Goal: Task Accomplishment & Management: Use online tool/utility

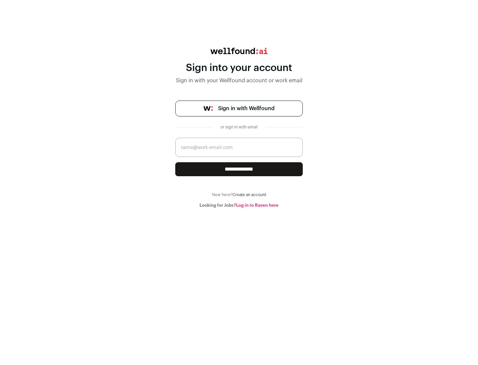
click at [246, 109] on span "Sign in with Wellfound" at bounding box center [246, 109] width 56 height 8
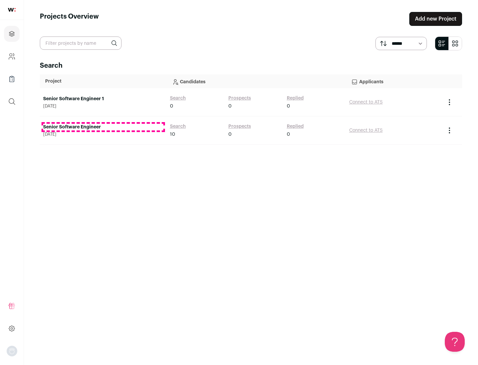
click at [103, 127] on link "Senior Software Engineer" at bounding box center [103, 127] width 120 height 7
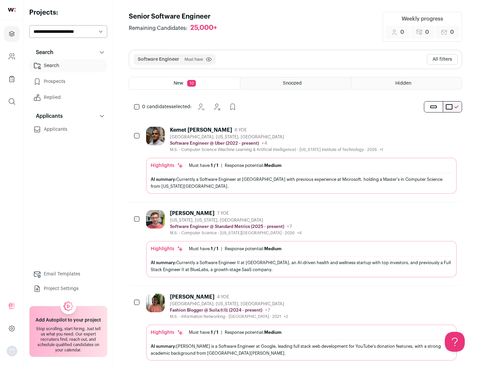
click at [296, 160] on div "Highlights Must have: 1 / 1 How many must haves have been fulfilled? | Response…" at bounding box center [301, 176] width 311 height 36
